Goal: Task Accomplishment & Management: Complete application form

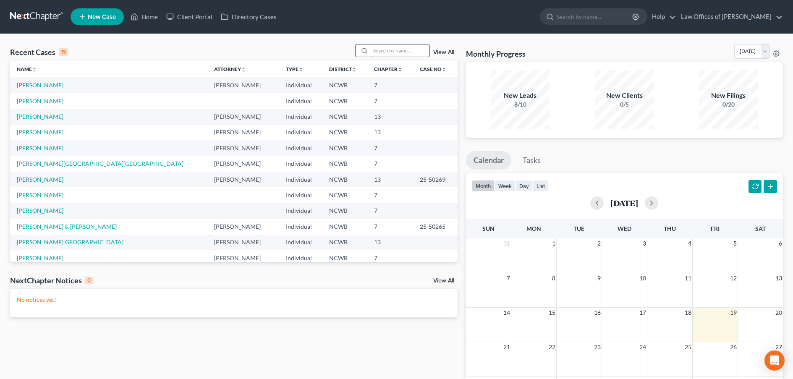
click at [400, 50] on input "search" at bounding box center [400, 50] width 59 height 12
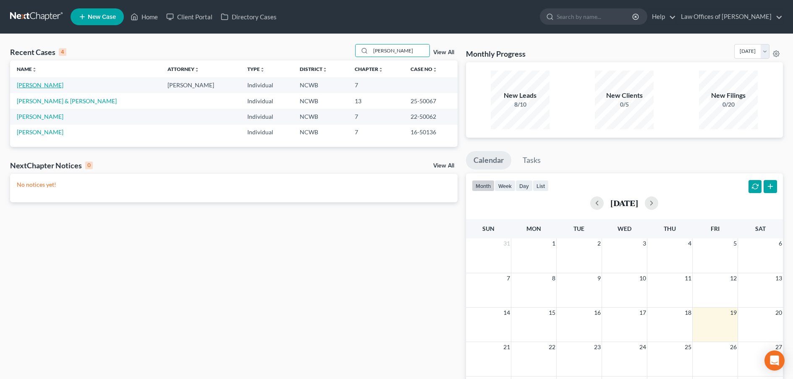
type input "Freeman"
click at [27, 86] on link "[PERSON_NAME]" at bounding box center [40, 84] width 47 height 7
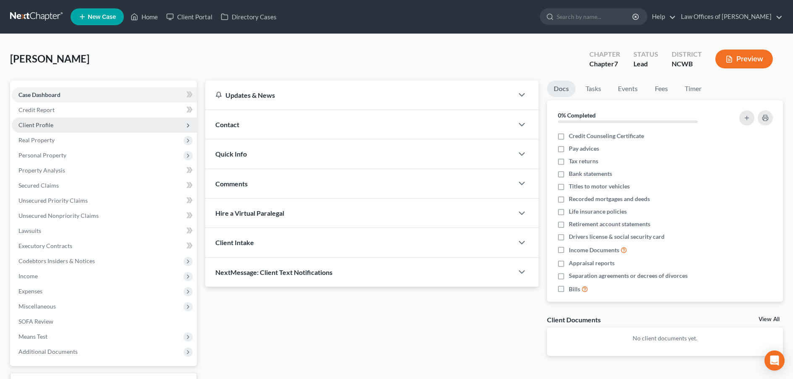
click at [31, 125] on span "Client Profile" at bounding box center [35, 124] width 35 height 7
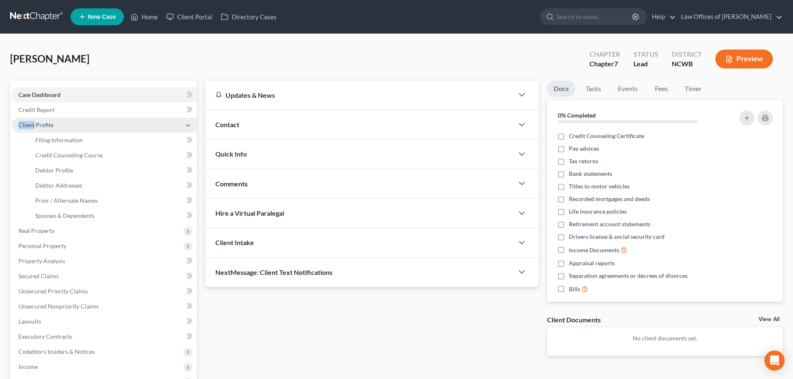
click at [31, 125] on span "Client Profile" at bounding box center [35, 124] width 35 height 7
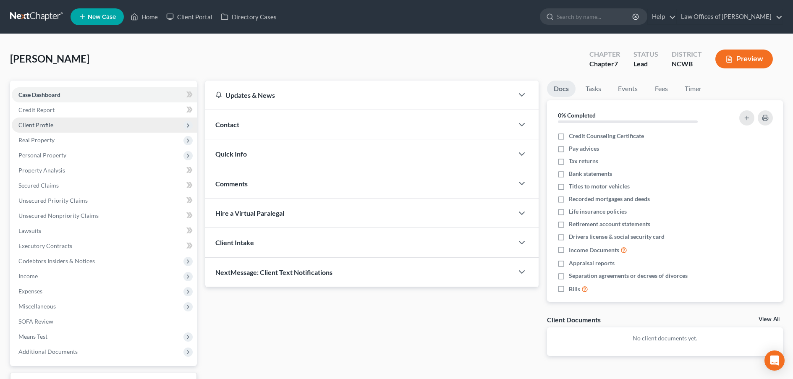
click at [187, 125] on icon at bounding box center [188, 125] width 7 height 7
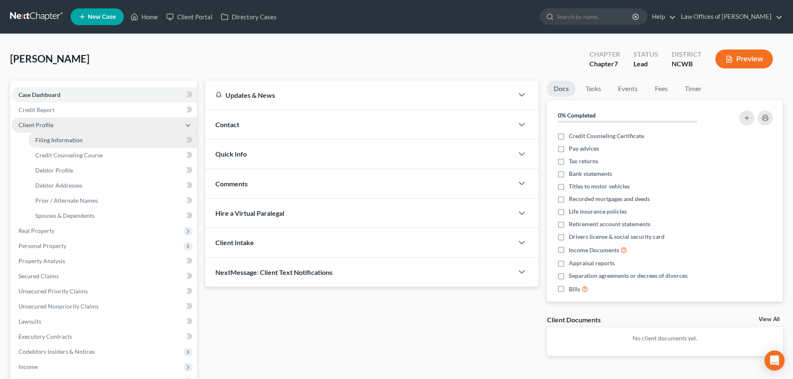
click at [69, 144] on link "Filing Information" at bounding box center [113, 140] width 168 height 15
select select "1"
select select "0"
select select "28"
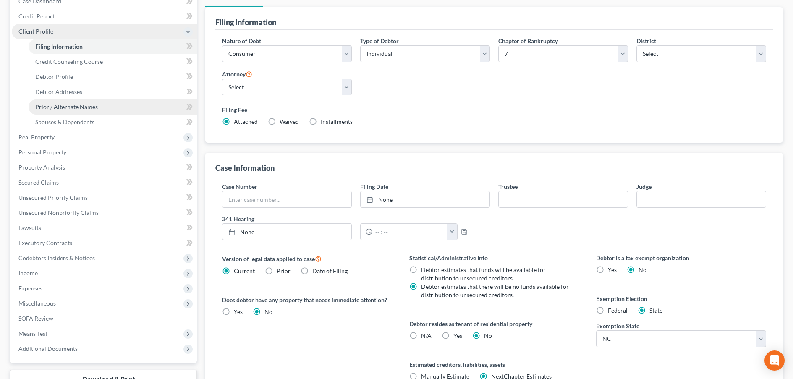
scroll to position [42, 0]
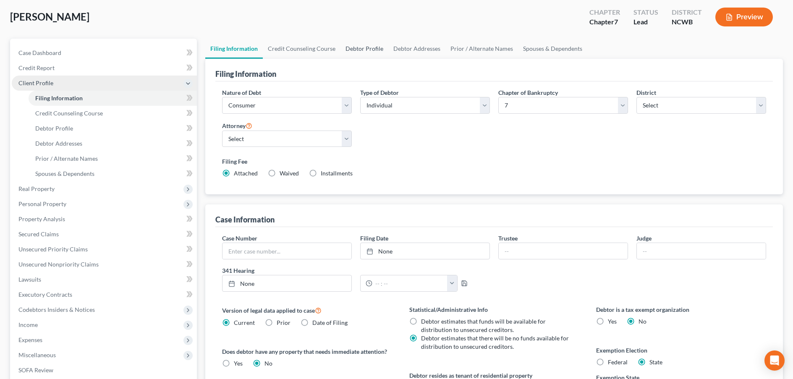
click at [345, 52] on link "Debtor Profile" at bounding box center [364, 49] width 48 height 20
select select "1"
select select "4"
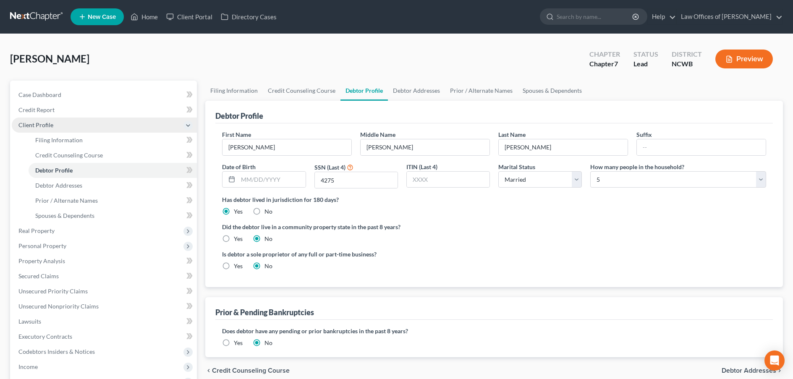
click at [751, 62] on button "Preview" at bounding box center [744, 59] width 58 height 19
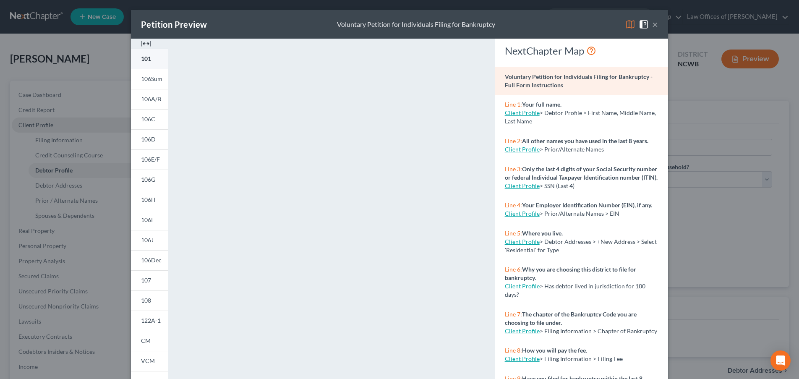
click at [142, 59] on span "101" at bounding box center [146, 58] width 10 height 7
click at [154, 81] on span "106Sum" at bounding box center [151, 78] width 21 height 7
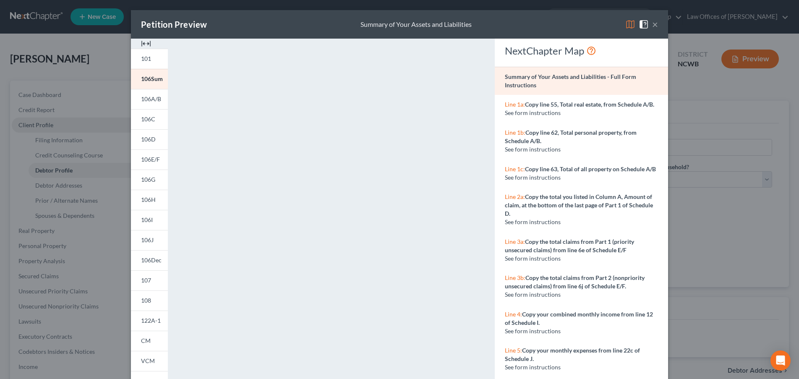
click at [652, 25] on button "×" at bounding box center [655, 24] width 6 height 10
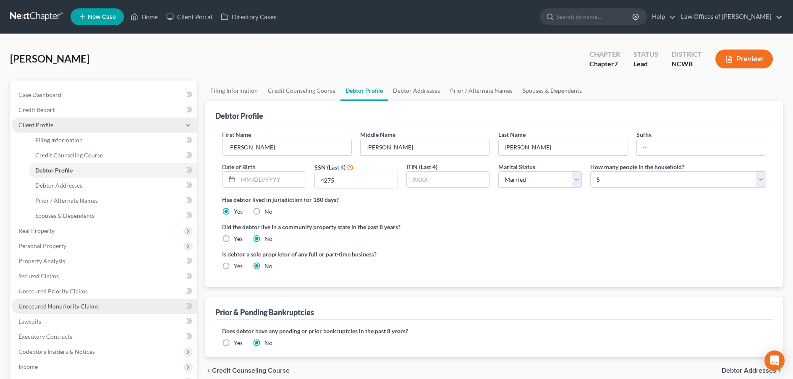
click at [48, 308] on span "Unsecured Nonpriority Claims" at bounding box center [58, 306] width 80 height 7
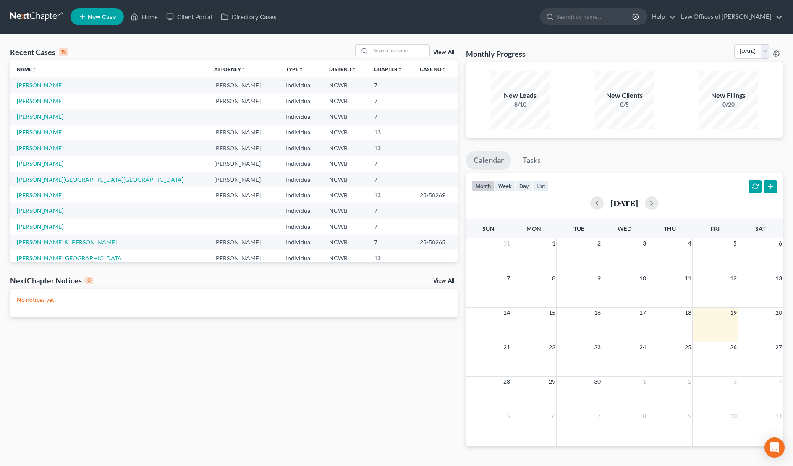
click at [34, 83] on link "[PERSON_NAME]" at bounding box center [40, 84] width 47 height 7
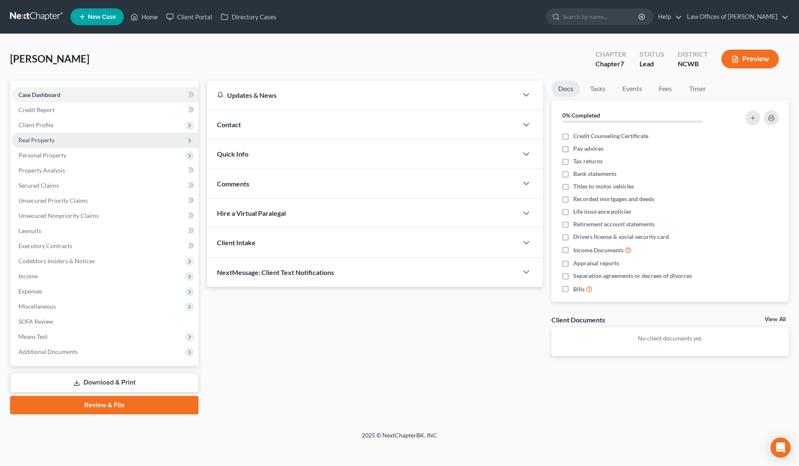
click at [46, 138] on span "Real Property" at bounding box center [36, 139] width 36 height 7
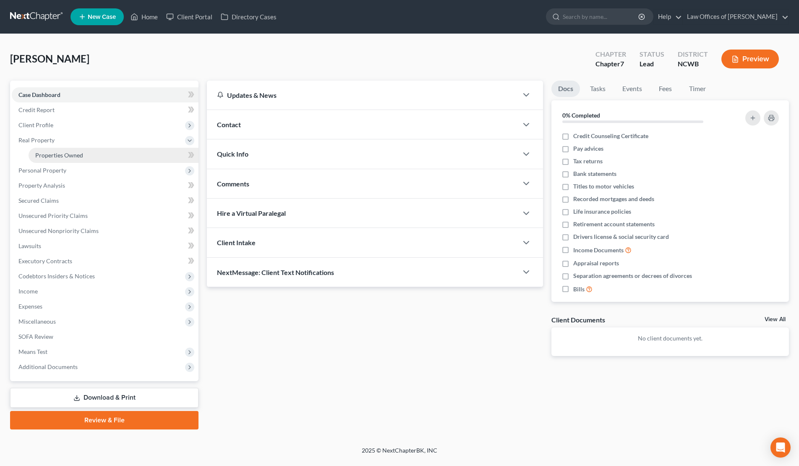
click at [53, 157] on span "Properties Owned" at bounding box center [59, 155] width 48 height 7
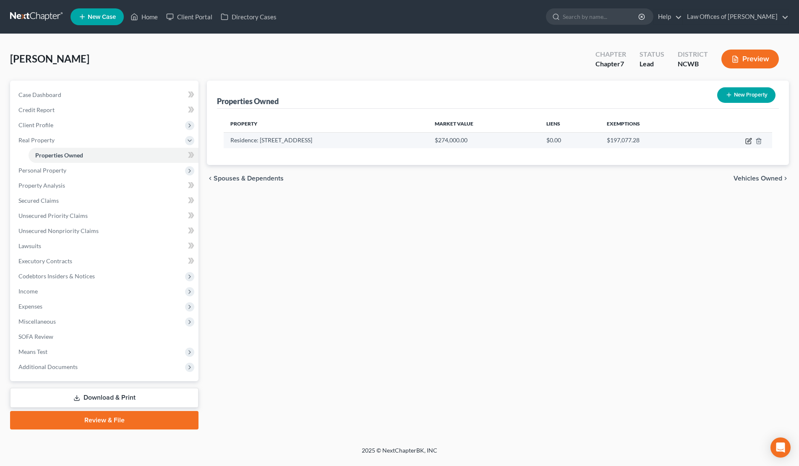
click at [750, 140] on icon "button" at bounding box center [750, 140] width 4 height 4
select select "28"
select select "3"
select select "5"
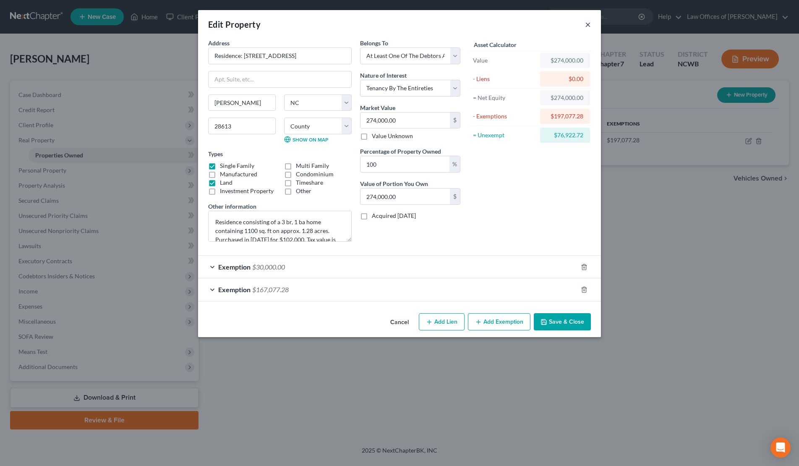
click at [586, 26] on button "×" at bounding box center [588, 24] width 6 height 10
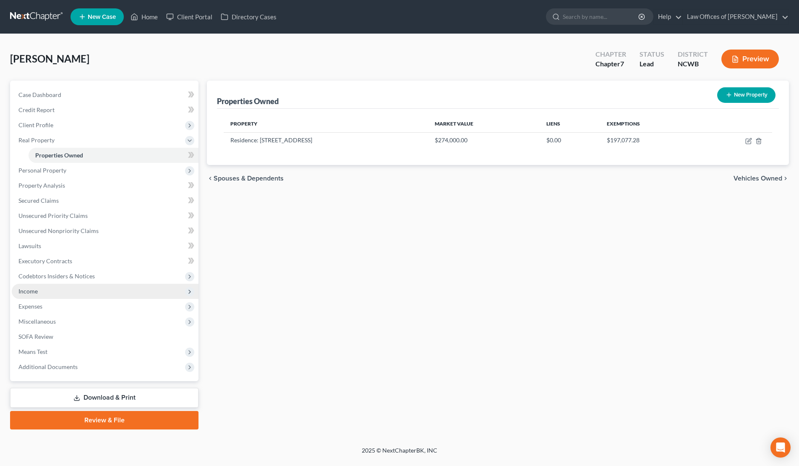
click at [32, 290] on span "Income" at bounding box center [27, 291] width 19 height 7
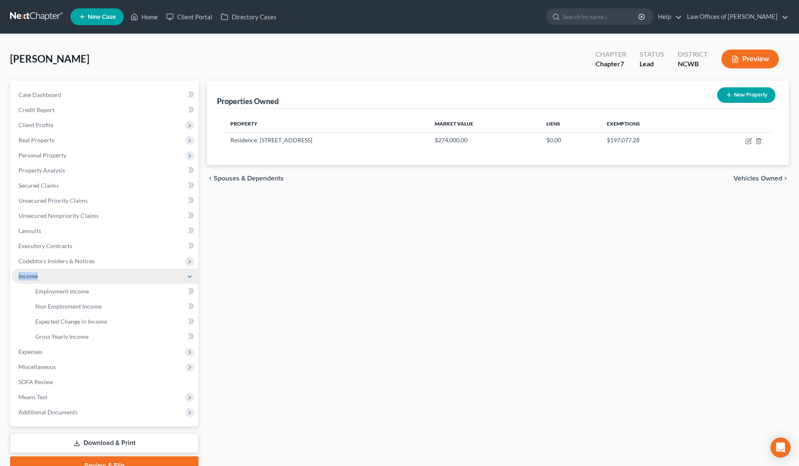
click at [32, 280] on span "Income" at bounding box center [27, 275] width 19 height 7
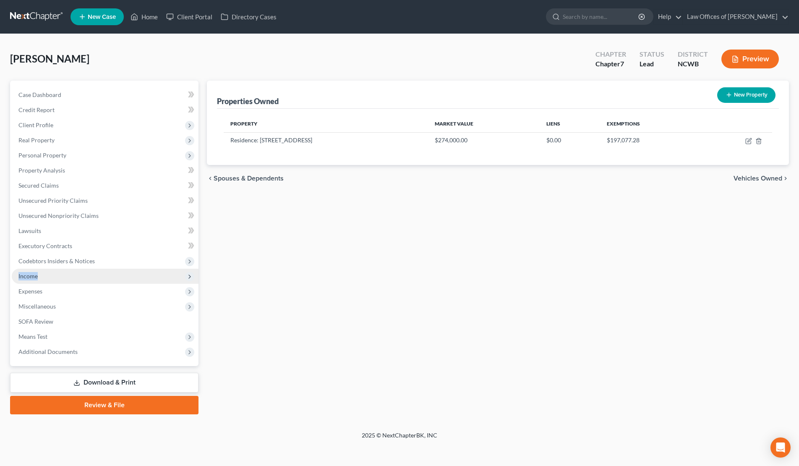
click at [34, 278] on span "Income" at bounding box center [27, 275] width 19 height 7
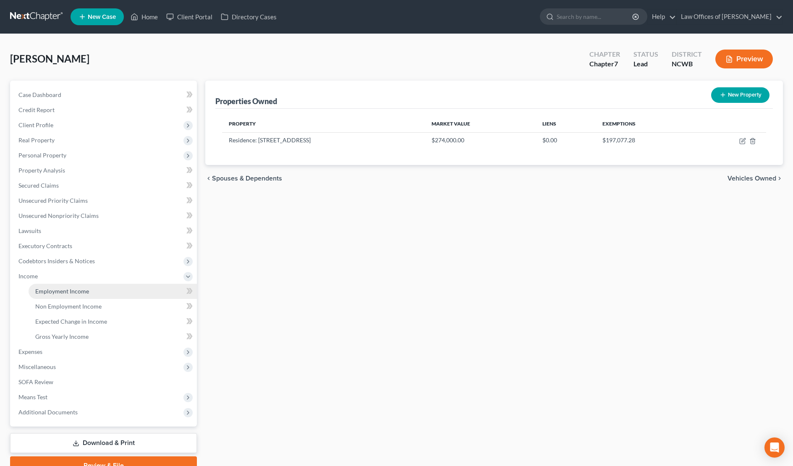
click at [53, 290] on span "Employment Income" at bounding box center [62, 291] width 54 height 7
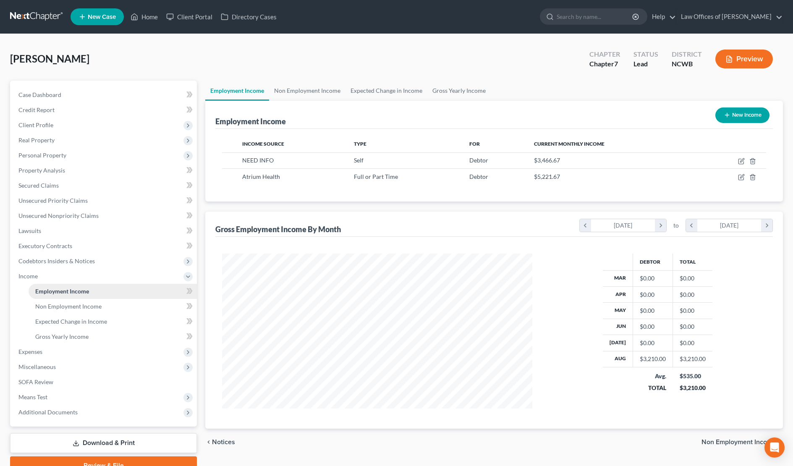
scroll to position [155, 327]
click at [143, 18] on link "Home" at bounding box center [144, 16] width 36 height 15
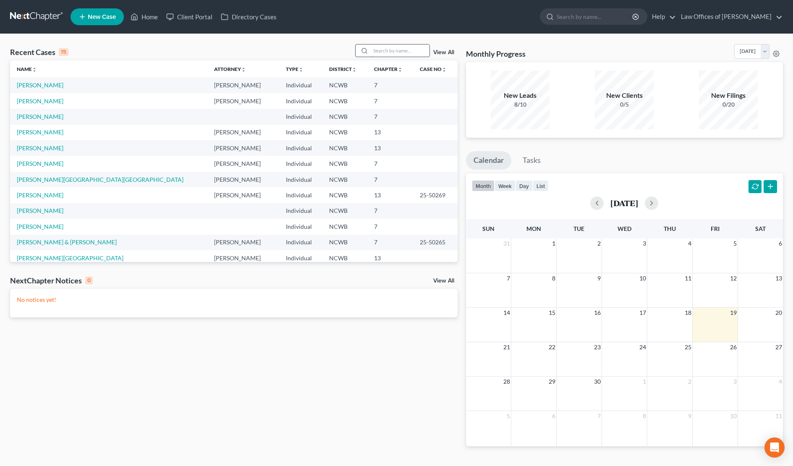
click at [376, 52] on input "search" at bounding box center [400, 50] width 59 height 12
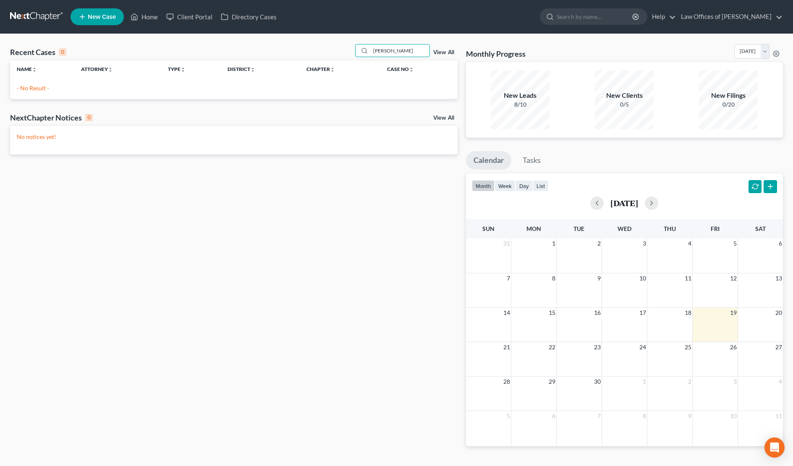
type input "[PERSON_NAME]"
click at [364, 52] on icon at bounding box center [364, 50] width 7 height 7
click at [144, 18] on link "Home" at bounding box center [144, 16] width 36 height 15
click at [102, 18] on span "New Case" at bounding box center [102, 17] width 28 height 6
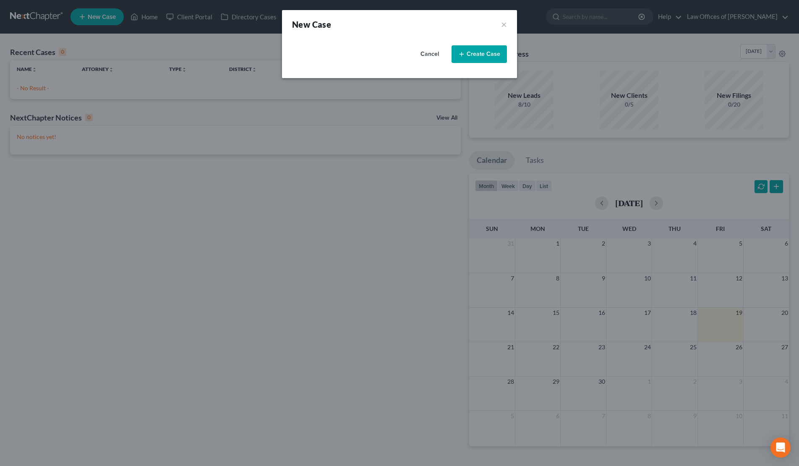
select select "59"
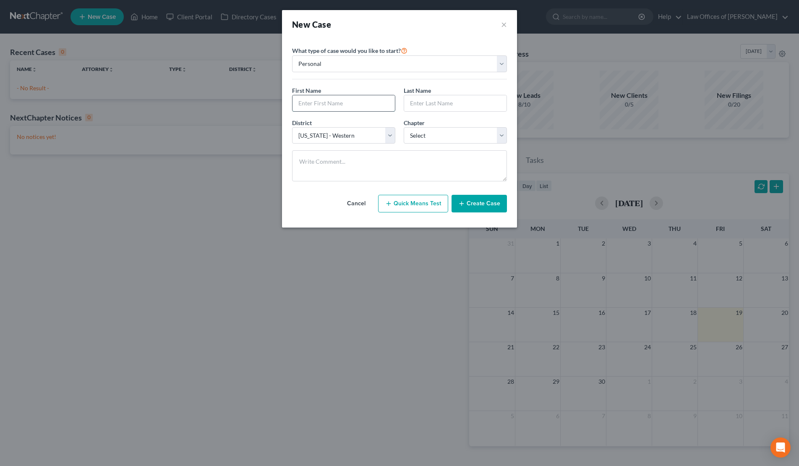
click at [335, 107] on input "text" at bounding box center [344, 103] width 102 height 16
type input "[PERSON_NAME]"
click at [435, 107] on input "text" at bounding box center [455, 103] width 102 height 16
type input "[PERSON_NAME]"
click at [427, 131] on select "Select 7 11 12 13" at bounding box center [455, 135] width 103 height 17
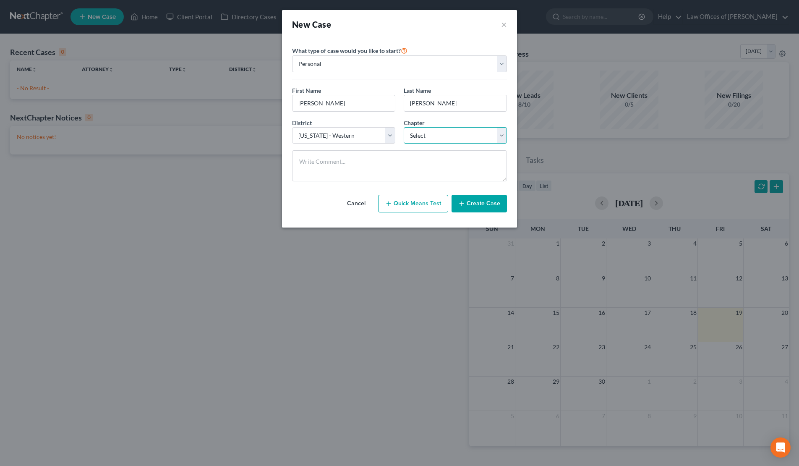
select select "0"
click at [404, 127] on select "Select 7 11 12 13" at bounding box center [455, 135] width 103 height 17
click at [476, 207] on button "Create Case" at bounding box center [479, 204] width 55 height 18
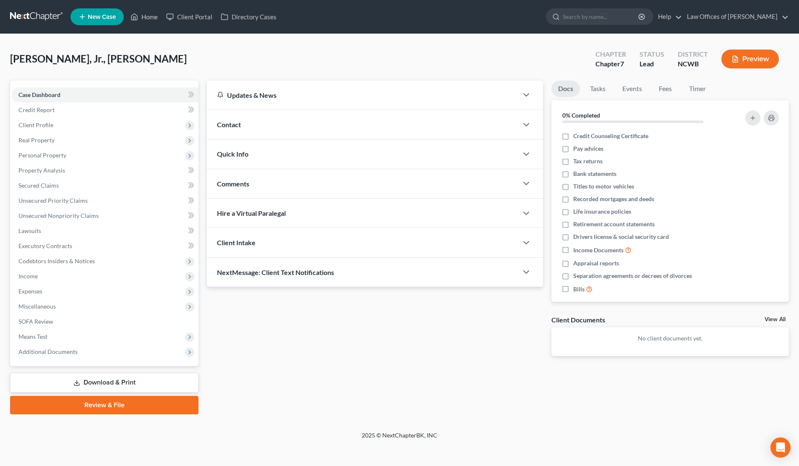
click at [219, 123] on span "Contact" at bounding box center [229, 124] width 24 height 8
click at [232, 153] on span "Quick Info" at bounding box center [232, 154] width 31 height 8
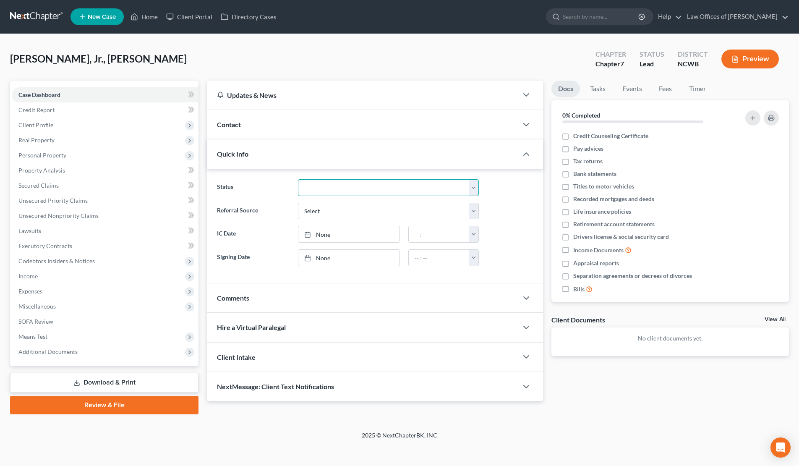
click at [347, 191] on select "Discharged Dismissed Filed In Progress Lead Lost Lead Ready to File To Review" at bounding box center [388, 187] width 181 height 17
click at [298, 179] on select "Discharged Dismissed Filed In Progress Lead Lost Lead Ready to File To Review" at bounding box center [388, 187] width 181 height 17
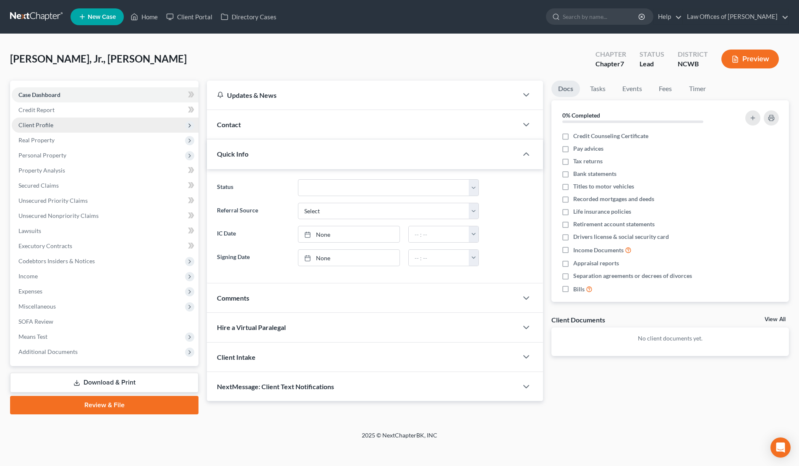
click at [29, 124] on span "Client Profile" at bounding box center [35, 124] width 35 height 7
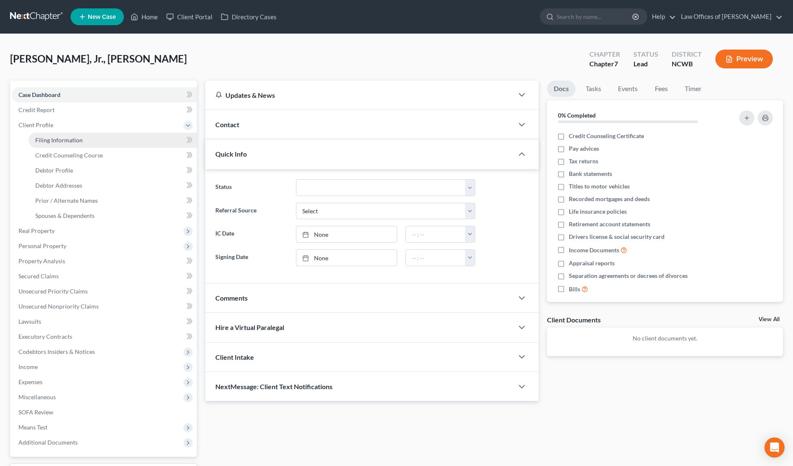
click at [46, 137] on span "Filing Information" at bounding box center [58, 139] width 47 height 7
select select "1"
select select "0"
select select "59"
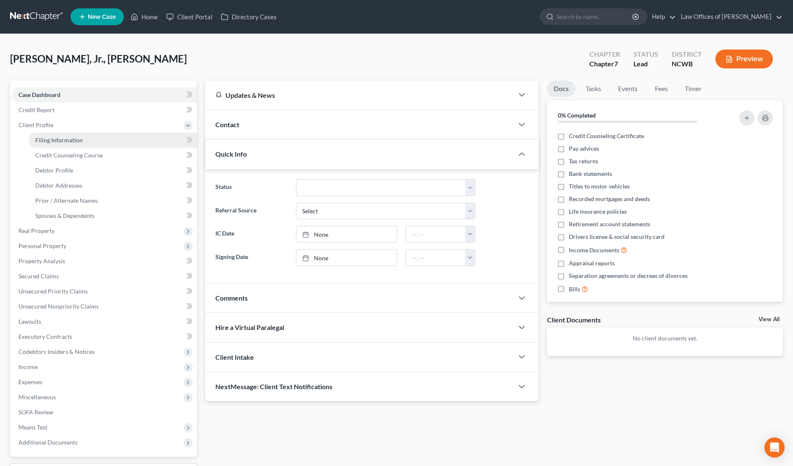
select select "28"
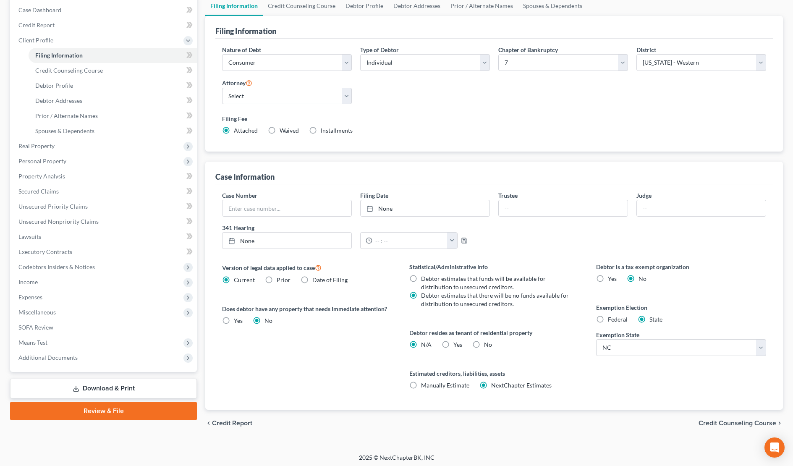
scroll to position [87, 0]
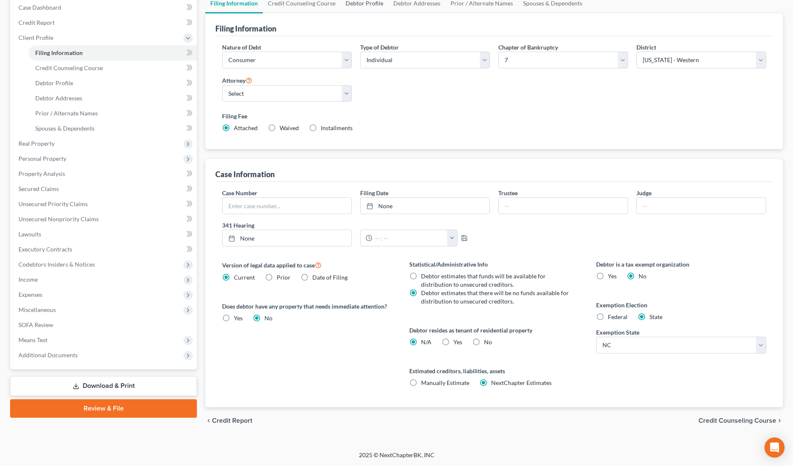
click at [351, 3] on link "Debtor Profile" at bounding box center [364, 3] width 48 height 20
select select "0"
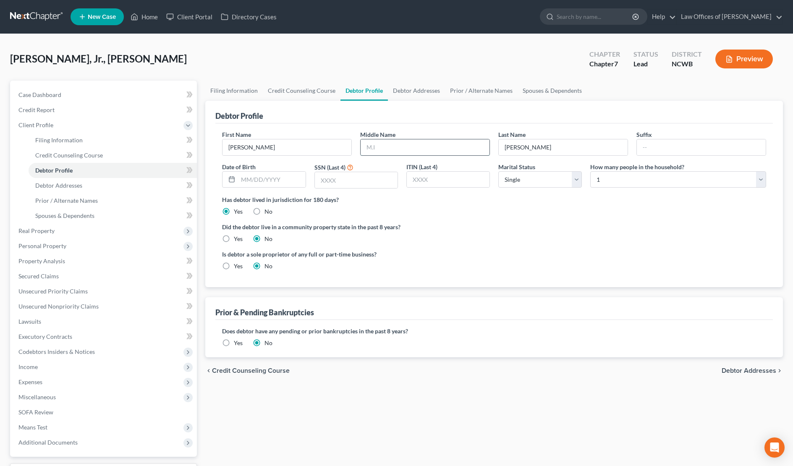
click at [382, 145] on input "text" at bounding box center [425, 147] width 129 height 16
type input "[PERSON_NAME]"
click at [557, 153] on input "[PERSON_NAME]" at bounding box center [563, 147] width 129 height 16
type input "[PERSON_NAME]"
click at [704, 151] on input "text" at bounding box center [701, 147] width 129 height 16
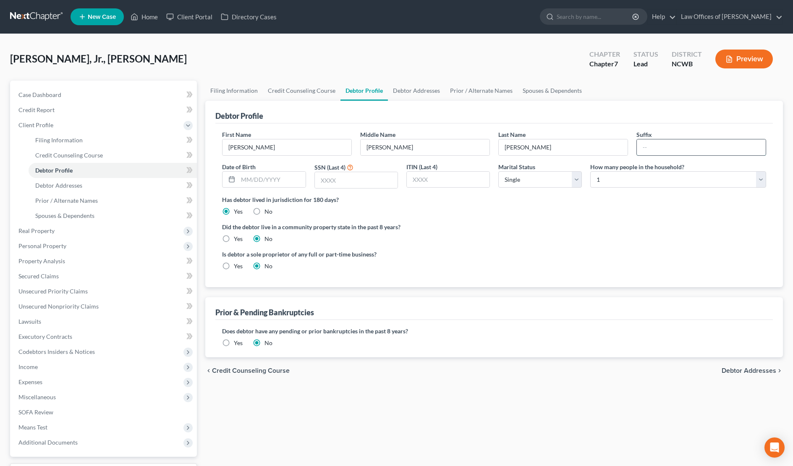
type input "Jr."
click at [521, 172] on select "Select Single Married Separated Divorced Widowed" at bounding box center [540, 179] width 84 height 17
select select "1"
click at [498, 171] on select "Select Single Married Separated Divorced Widowed" at bounding box center [540, 179] width 84 height 17
click at [256, 181] on input "text" at bounding box center [271, 180] width 67 height 16
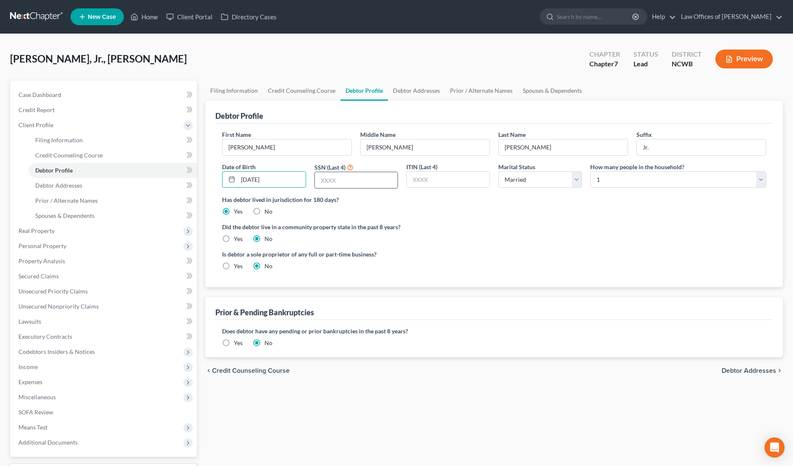
type input "[DATE]"
click at [352, 183] on input "text" at bounding box center [356, 180] width 83 height 16
click at [340, 180] on input "text" at bounding box center [356, 180] width 83 height 16
type input "3842"
click at [646, 180] on select "Select 1 2 3 4 5 6 7 8 9 10 11 12 13 14 15 16 17 18 19 20" at bounding box center [678, 179] width 176 height 17
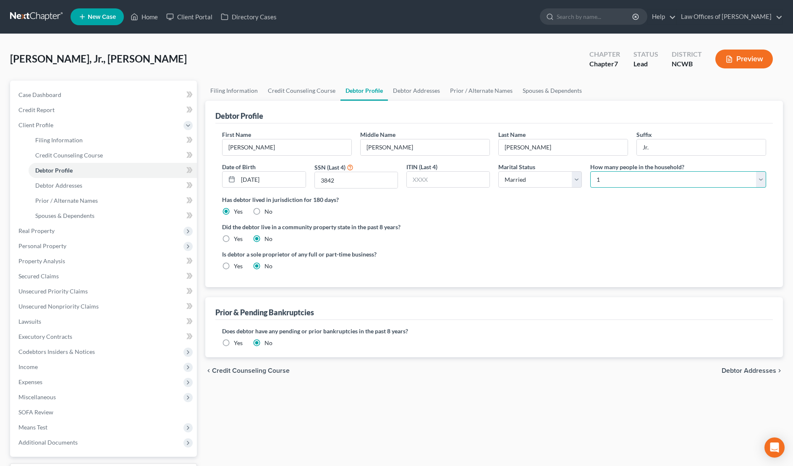
click at [662, 184] on select "Select 1 2 3 4 5 6 7 8 9 10 11 12 13 14 15 16 17 18 19 20" at bounding box center [678, 179] width 176 height 17
select select "2"
click at [590, 171] on select "Select 1 2 3 4 5 6 7 8 9 10 11 12 13 14 15 16 17 18 19 20" at bounding box center [678, 179] width 176 height 17
click at [753, 372] on span "Debtor Addresses" at bounding box center [748, 370] width 55 height 7
select select "0"
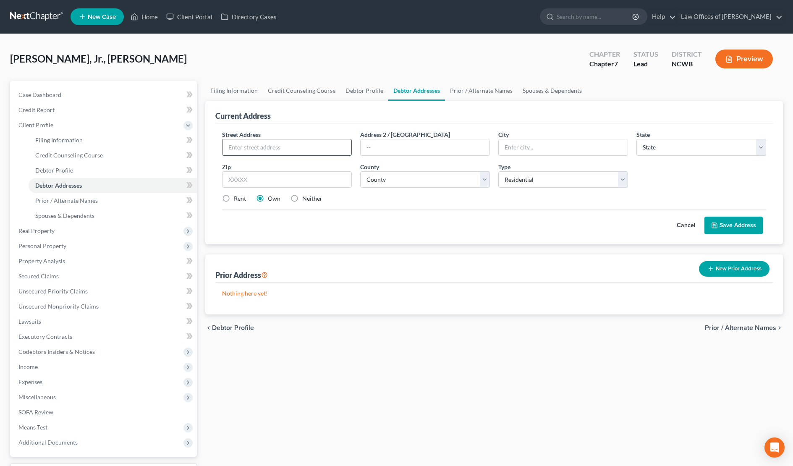
click at [299, 152] on input "text" at bounding box center [286, 147] width 129 height 16
type input "[STREET_ADDRESS]"
type input "d"
type input "[GEOGRAPHIC_DATA]"
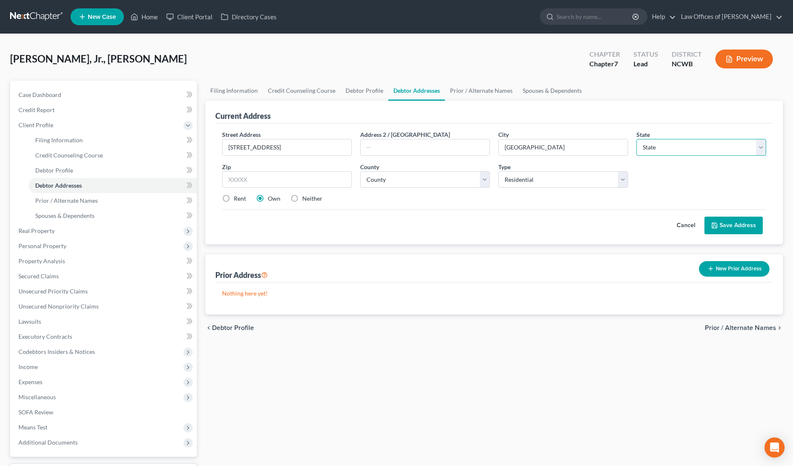
select select "28"
type input "28037"
click at [234, 199] on label "Rent" at bounding box center [240, 198] width 12 height 8
click at [237, 199] on input "Rent" at bounding box center [239, 196] width 5 height 5
radio input "true"
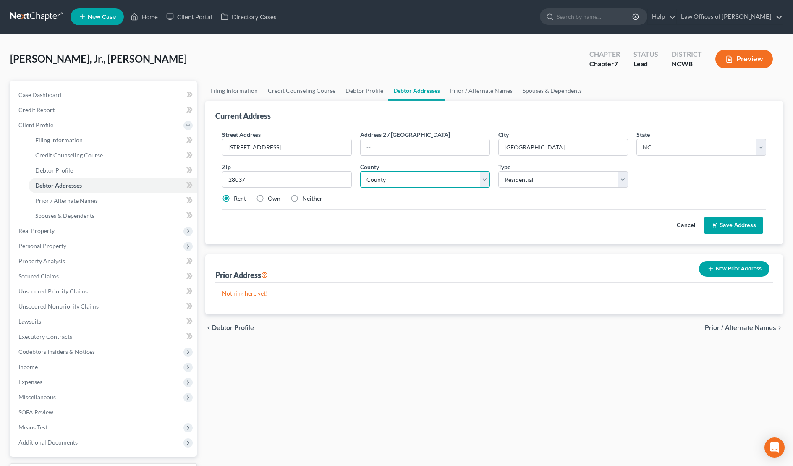
click at [413, 178] on select "County [GEOGRAPHIC_DATA] [GEOGRAPHIC_DATA] [GEOGRAPHIC_DATA] [GEOGRAPHIC_DATA] …" at bounding box center [425, 179] width 130 height 17
select select "54"
click at [360, 171] on select "County [GEOGRAPHIC_DATA] [GEOGRAPHIC_DATA] [GEOGRAPHIC_DATA] [GEOGRAPHIC_DATA] …" at bounding box center [425, 179] width 130 height 17
click at [722, 223] on button "Save Address" at bounding box center [733, 226] width 58 height 18
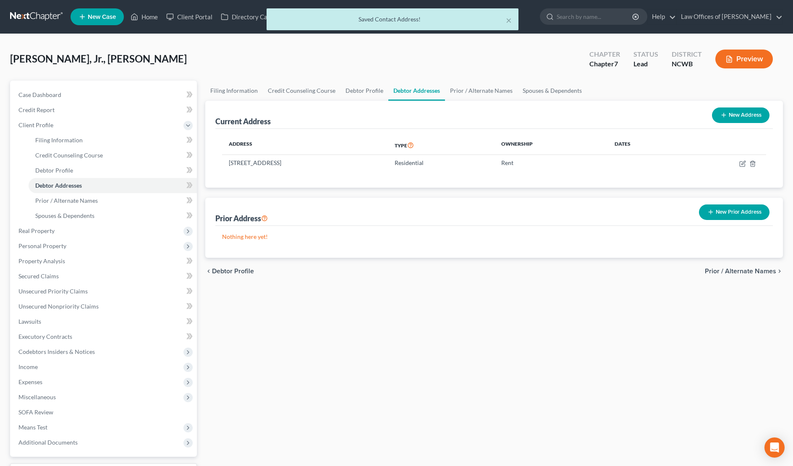
click at [718, 273] on span "Prior / Alternate Names" at bounding box center [740, 271] width 71 height 7
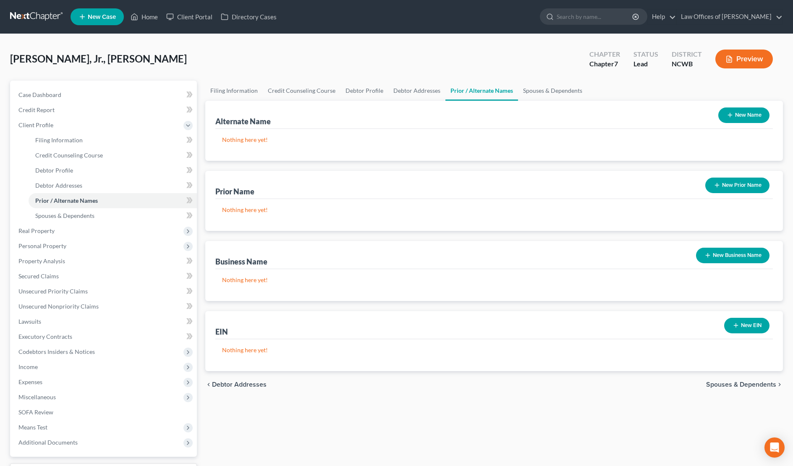
click at [720, 258] on button "New Business Name" at bounding box center [732, 256] width 73 height 16
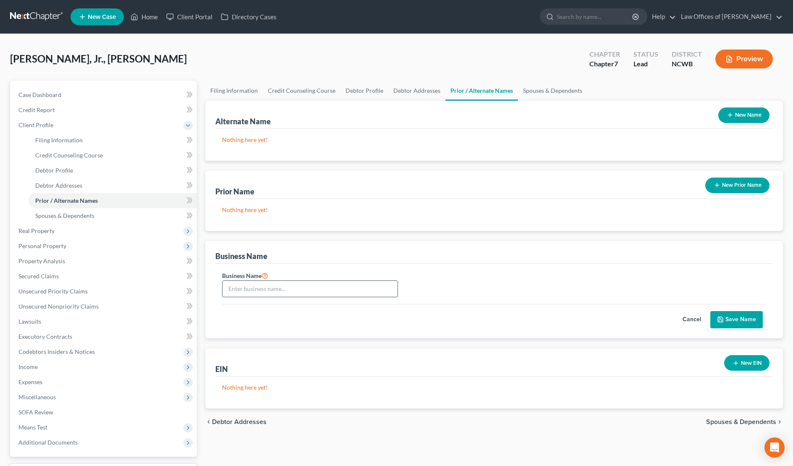
click at [323, 293] on input "text" at bounding box center [309, 289] width 175 height 16
type input "DH General Contracting"
click at [734, 316] on button "Save Name" at bounding box center [736, 320] width 52 height 18
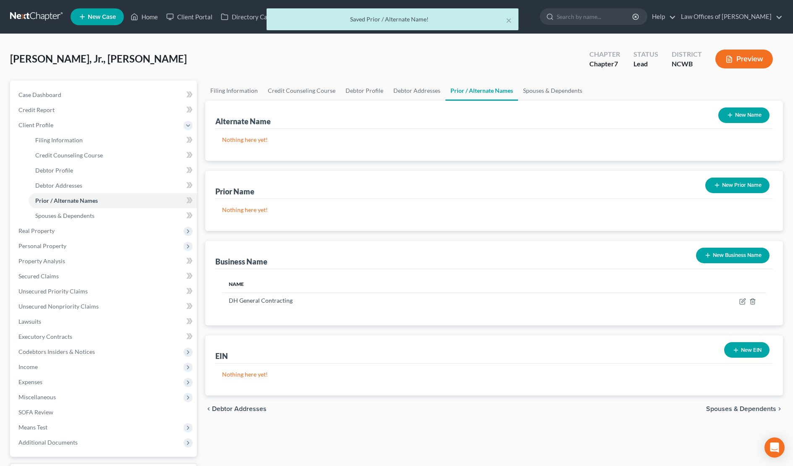
click at [732, 254] on button "New Business Name" at bounding box center [732, 256] width 73 height 16
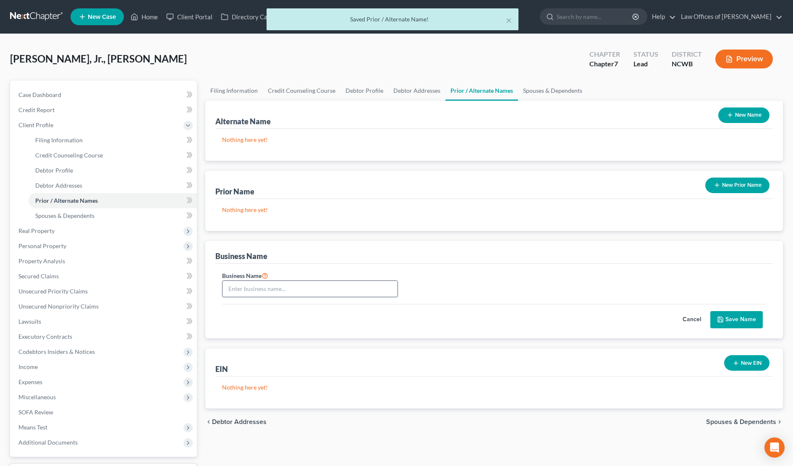
click at [358, 288] on input "text" at bounding box center [309, 289] width 175 height 16
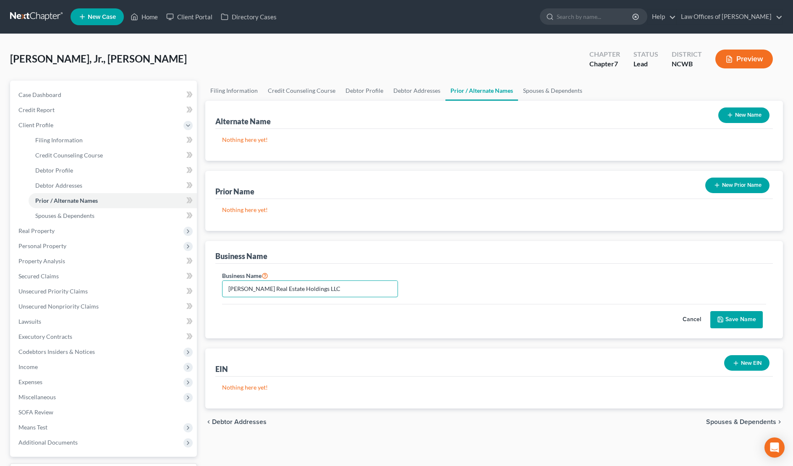
type input "[PERSON_NAME] Real Estate Holdings LLC"
click at [743, 323] on button "Save Name" at bounding box center [736, 320] width 52 height 18
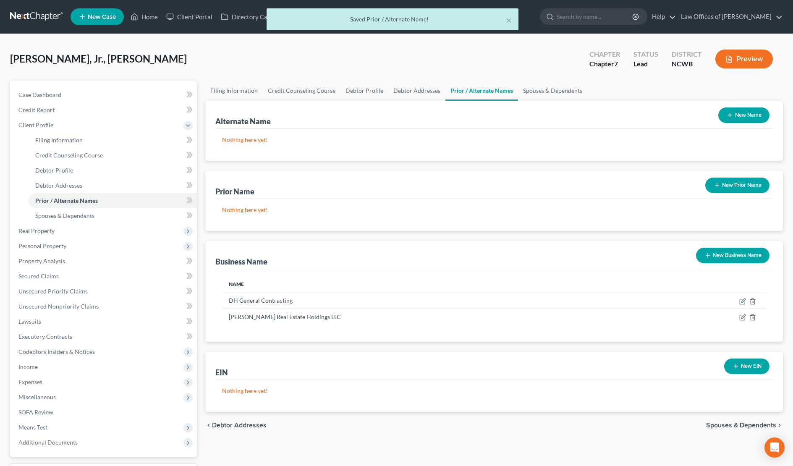
click at [709, 253] on icon "button" at bounding box center [707, 255] width 7 height 7
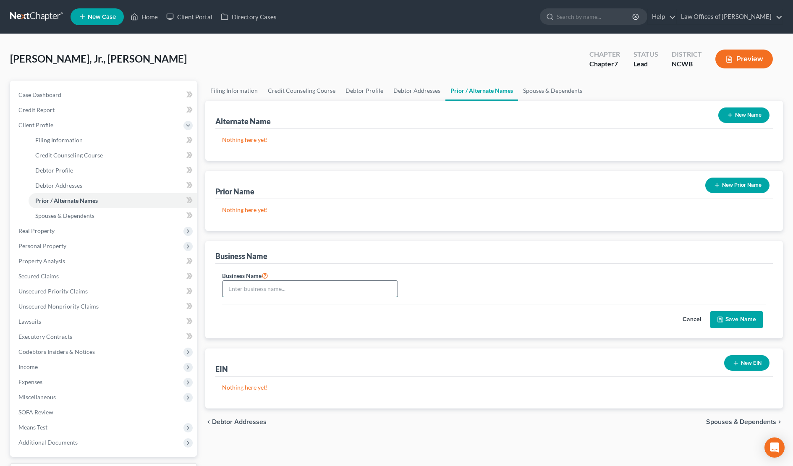
click at [356, 286] on input "text" at bounding box center [309, 289] width 175 height 16
type input "Timeless Designs Construction, Inc."
click at [723, 324] on button "Save Name" at bounding box center [736, 320] width 52 height 18
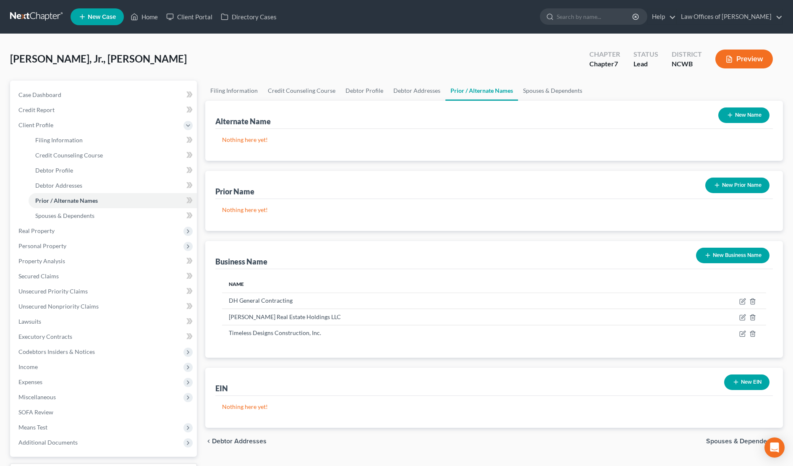
click at [738, 383] on icon "button" at bounding box center [735, 382] width 7 height 7
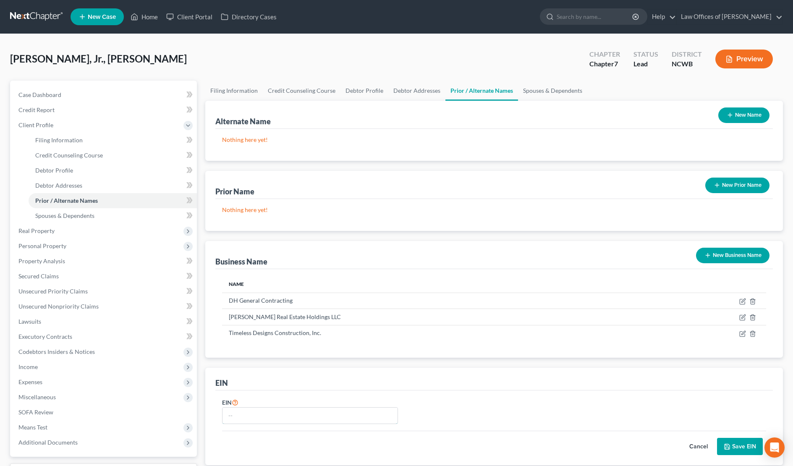
drag, startPoint x: 370, startPoint y: 413, endPoint x: 711, endPoint y: 410, distance: 340.4
click at [376, 413] on input "text" at bounding box center [309, 416] width 175 height 16
type input "[US_EMPLOYER_IDENTIFICATION_NUMBER]"
click at [734, 445] on button "Save EIN" at bounding box center [740, 447] width 46 height 18
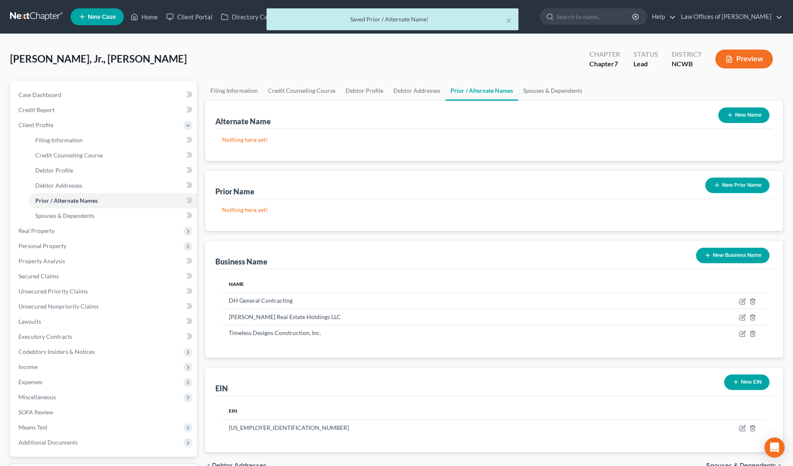
click at [752, 387] on button "New EIN" at bounding box center [746, 382] width 45 height 16
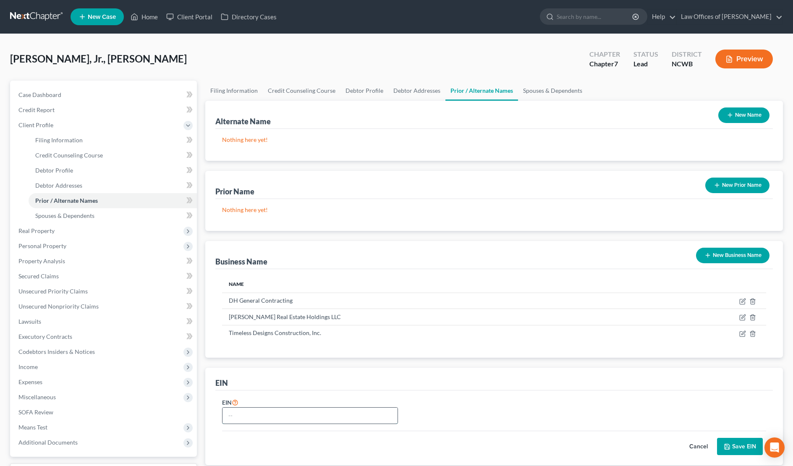
click at [372, 409] on input "text" at bounding box center [309, 416] width 175 height 16
type input "[US_EMPLOYER_IDENTIFICATION_NUMBER]"
click at [746, 446] on button "Save EIN" at bounding box center [740, 447] width 46 height 18
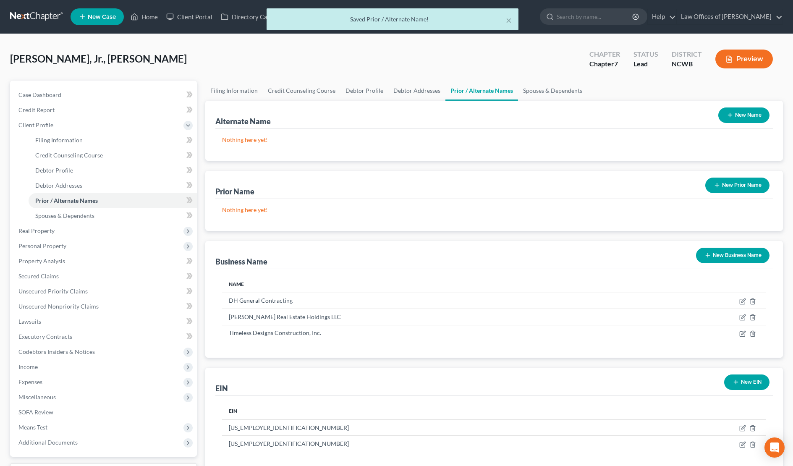
click at [745, 386] on button "New EIN" at bounding box center [746, 382] width 45 height 16
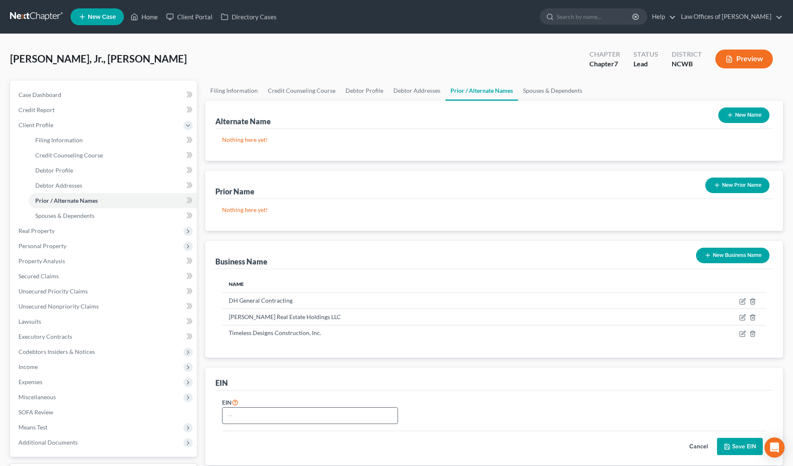
click at [321, 421] on input "text" at bounding box center [309, 416] width 175 height 16
type input "[US_EMPLOYER_IDENTIFICATION_NUMBER]"
click at [735, 443] on button "Save EIN" at bounding box center [740, 447] width 46 height 18
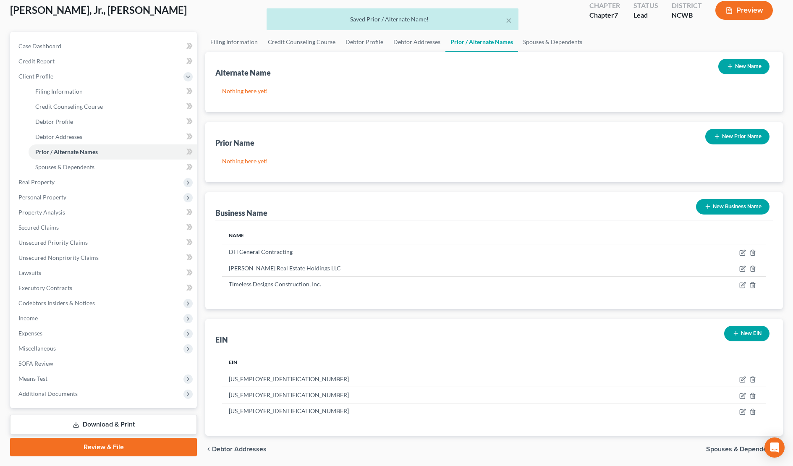
scroll to position [77, 0]
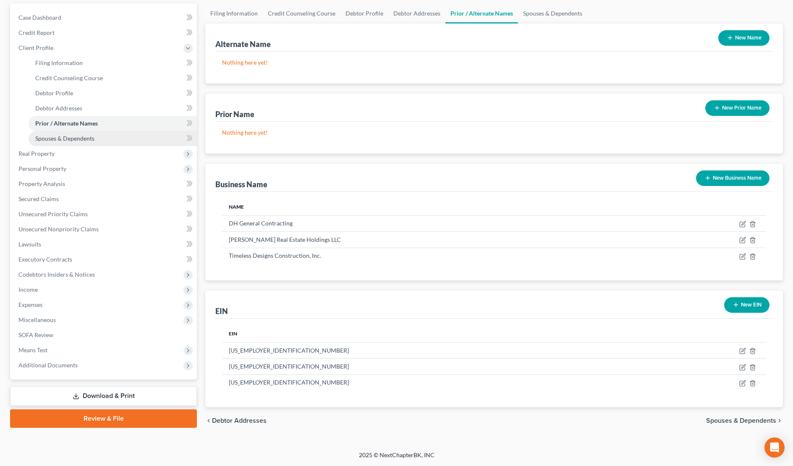
click at [60, 141] on span "Spouses & Dependents" at bounding box center [64, 138] width 59 height 7
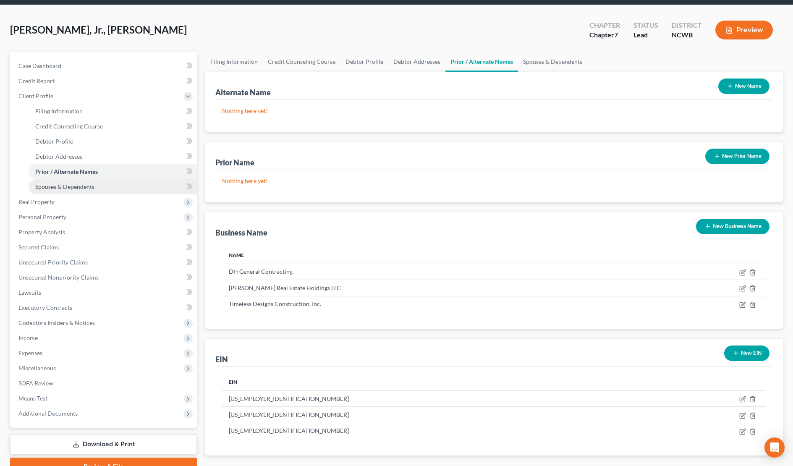
click at [60, 141] on ul "Filing Information Credit Counseling Course Debtor Profile Debtor Addresses" at bounding box center [104, 149] width 185 height 91
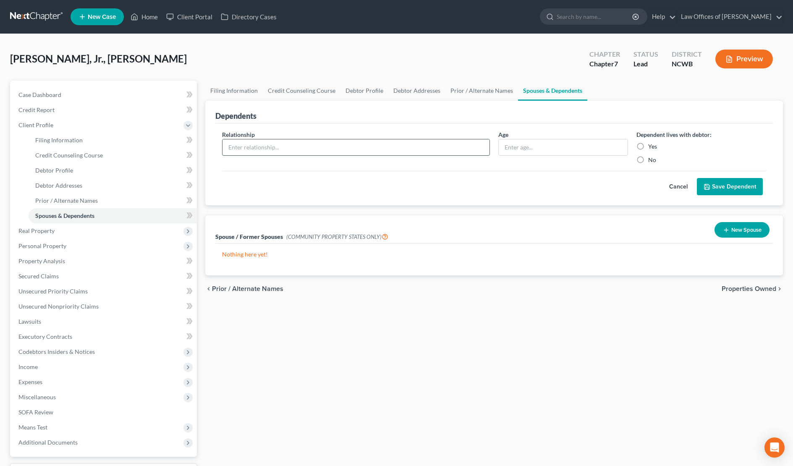
click at [353, 146] on input "text" at bounding box center [355, 147] width 267 height 16
type input "Son"
click at [533, 154] on input "text" at bounding box center [563, 147] width 129 height 16
type input "10"
click at [648, 146] on label "Yes" at bounding box center [652, 146] width 9 height 8
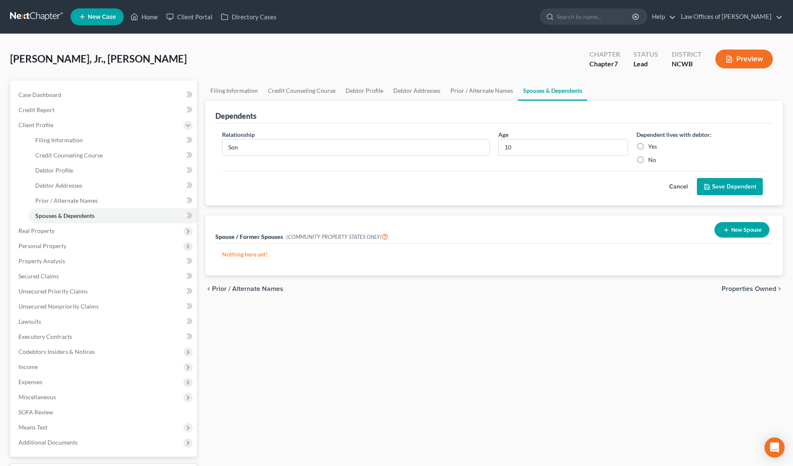
click at [651, 146] on input "Yes" at bounding box center [653, 144] width 5 height 5
radio input "true"
click at [727, 188] on button "Save Dependent" at bounding box center [730, 187] width 66 height 18
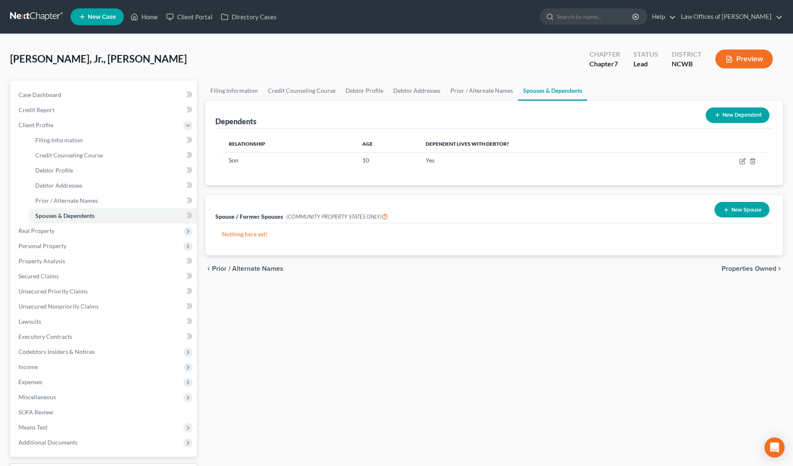
click at [740, 267] on span "Properties Owned" at bounding box center [748, 268] width 55 height 7
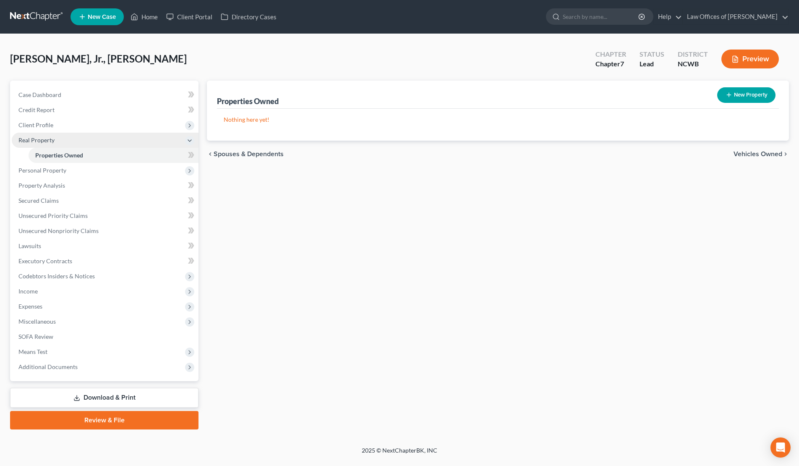
click at [190, 141] on polyline at bounding box center [189, 141] width 3 height 2
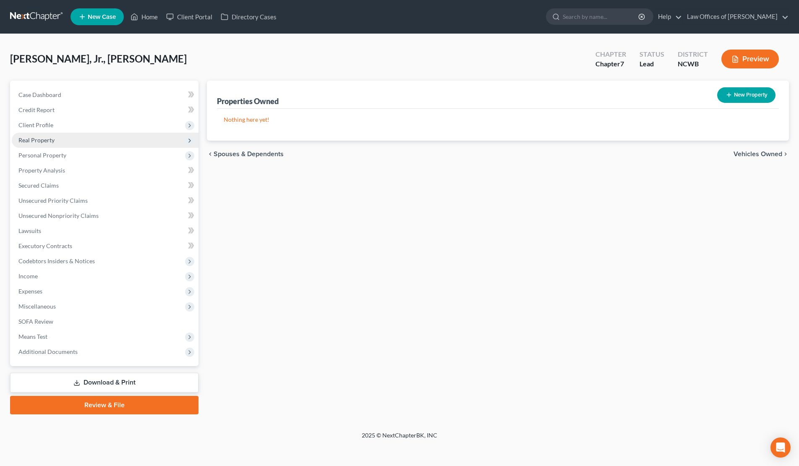
click at [190, 141] on polyline at bounding box center [190, 140] width 2 height 3
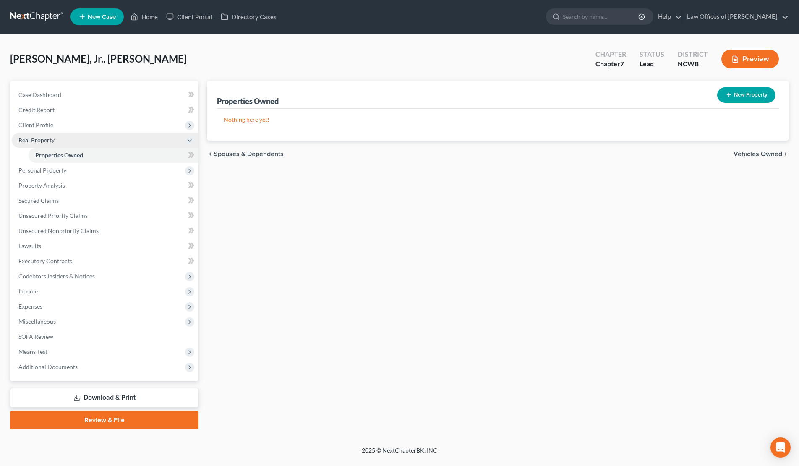
click at [190, 155] on div "New" at bounding box center [184, 149] width 17 height 14
click at [94, 169] on span "Personal Property" at bounding box center [105, 170] width 187 height 15
